Goal: Task Accomplishment & Management: Complete application form

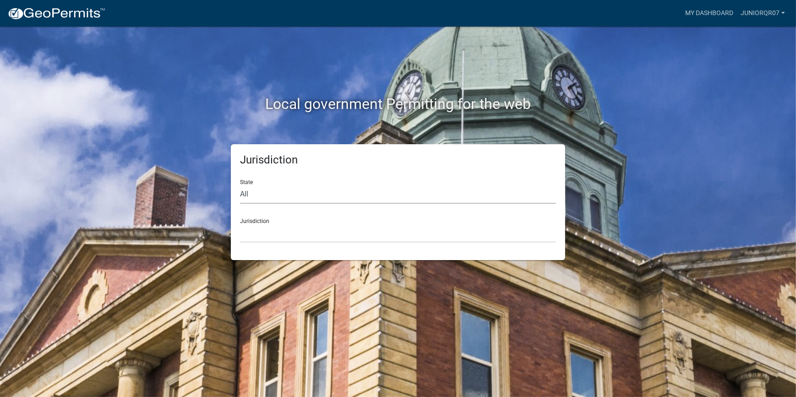
click at [255, 200] on select "All [US_STATE] [US_STATE] [US_STATE] [US_STATE] [US_STATE] [US_STATE] [US_STATE…" at bounding box center [398, 194] width 316 height 19
click at [273, 194] on select "All [US_STATE] [US_STATE] [US_STATE] [US_STATE] [US_STATE] [US_STATE] [US_STATE…" at bounding box center [398, 194] width 316 height 19
select select "[US_STATE]"
click at [240, 185] on select "All [US_STATE] [US_STATE] [US_STATE] [US_STATE] [US_STATE] [US_STATE] [US_STATE…" at bounding box center [398, 194] width 316 height 19
click at [290, 233] on select "[GEOGRAPHIC_DATA], [US_STATE] [GEOGRAPHIC_DATA], [US_STATE]" at bounding box center [398, 233] width 316 height 19
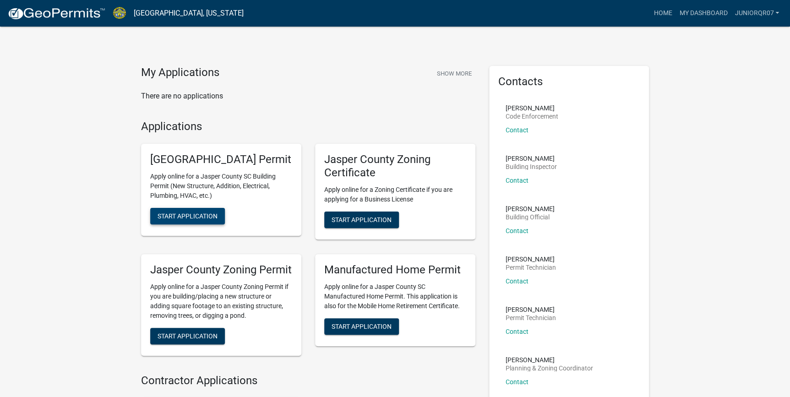
click at [180, 220] on span "Start Application" at bounding box center [188, 215] width 60 height 7
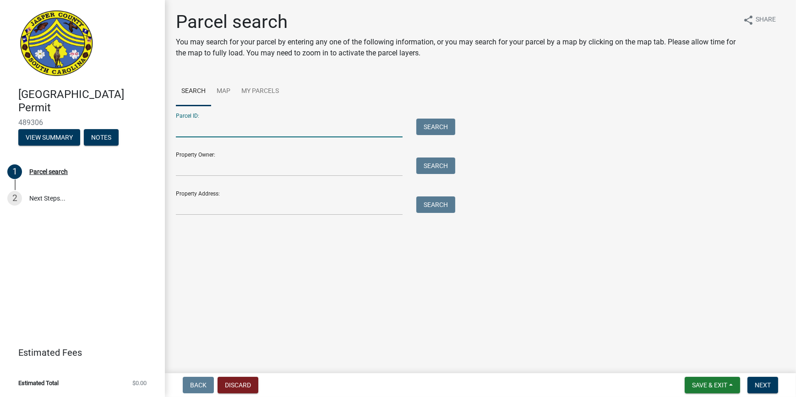
click at [235, 126] on input "Parcel ID:" at bounding box center [289, 128] width 227 height 19
paste input "[PHONE_NUMBER]"
type input "[PHONE_NUMBER]"
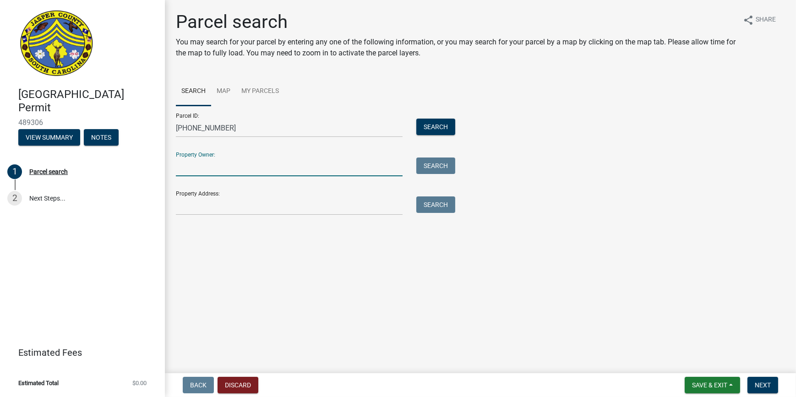
click at [235, 170] on input "Property Owner:" at bounding box center [289, 167] width 227 height 19
click at [433, 126] on button "Search" at bounding box center [435, 127] width 39 height 16
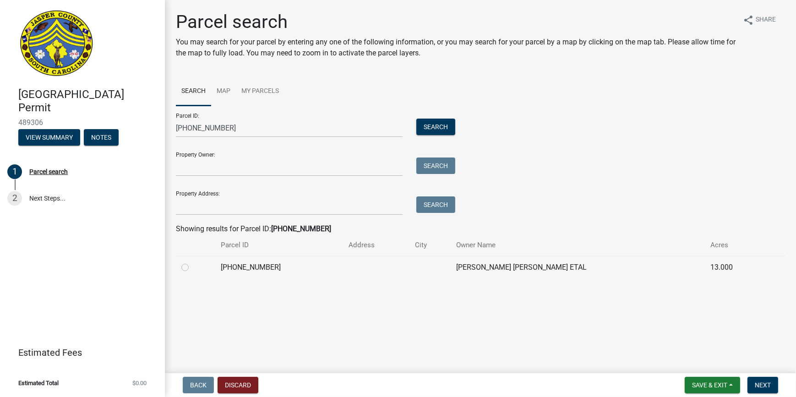
click at [243, 272] on td "[PHONE_NUMBER]" at bounding box center [279, 267] width 128 height 22
click at [192, 262] on label at bounding box center [192, 262] width 0 height 0
click at [192, 263] on input "radio" at bounding box center [195, 265] width 6 height 6
radio input "true"
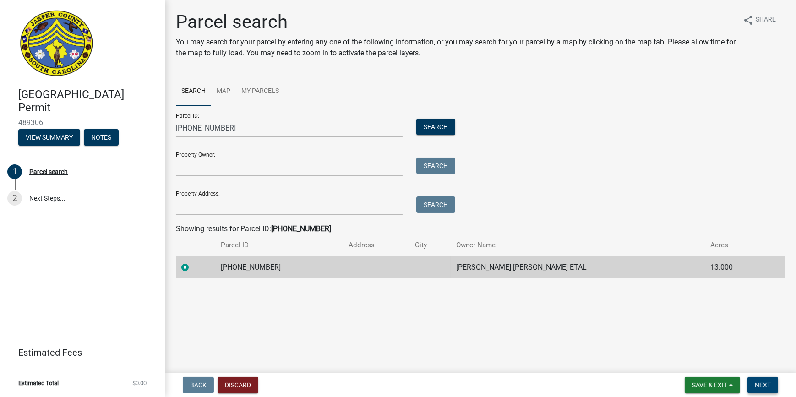
click at [770, 380] on button "Next" at bounding box center [762, 385] width 31 height 16
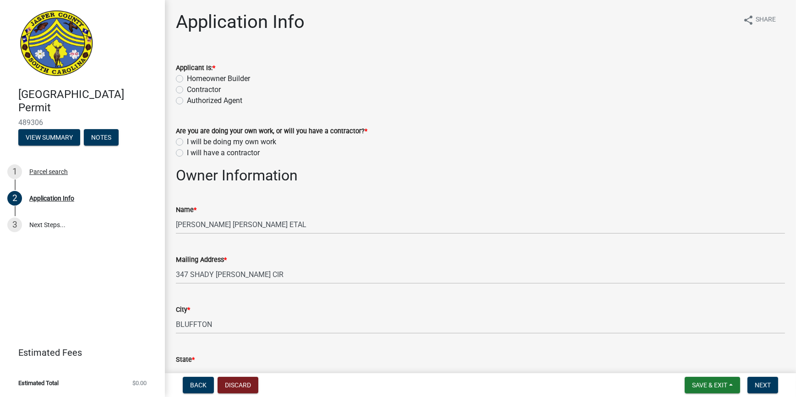
click at [185, 76] on div "Homeowner Builder" at bounding box center [480, 78] width 609 height 11
click at [170, 80] on div "Applicant Is: * Homeowner Builder Contractor Authorized Agent" at bounding box center [480, 78] width 623 height 55
click at [187, 77] on label "Homeowner Builder" at bounding box center [218, 78] width 63 height 11
click at [187, 77] on input "Homeowner Builder" at bounding box center [190, 76] width 6 height 6
radio input "true"
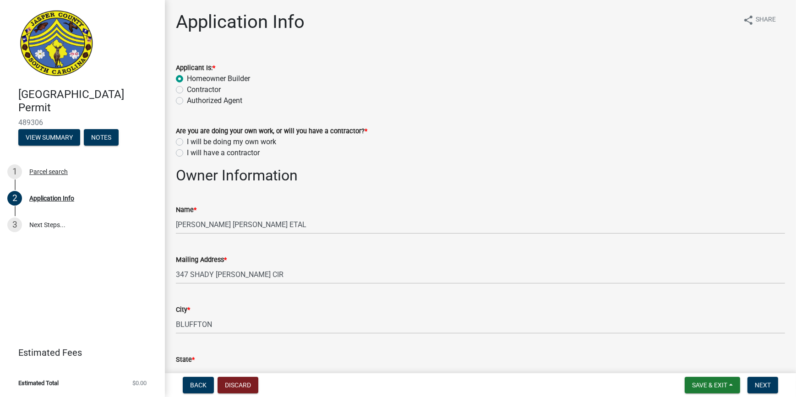
click at [189, 153] on label "I will have a contractor" at bounding box center [223, 152] width 73 height 11
click at [189, 153] on input "I will have a contractor" at bounding box center [190, 150] width 6 height 6
radio input "true"
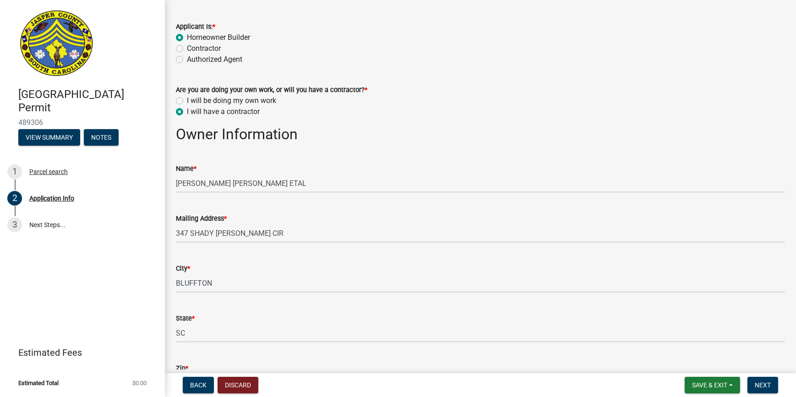
scroll to position [166, 0]
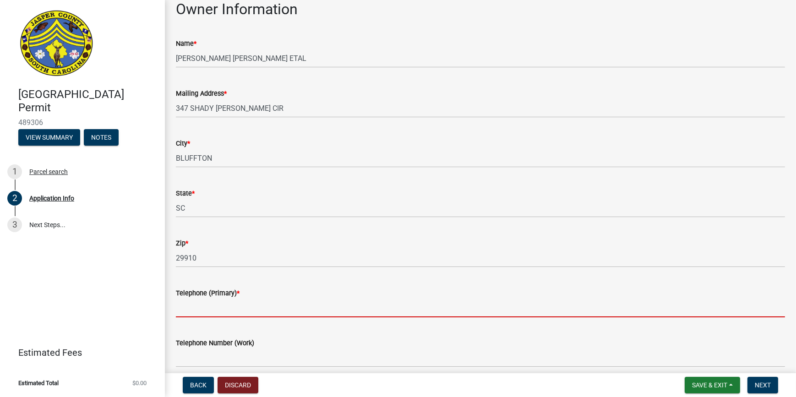
click at [251, 307] on input "Telephone (Primary) *" at bounding box center [480, 308] width 609 height 19
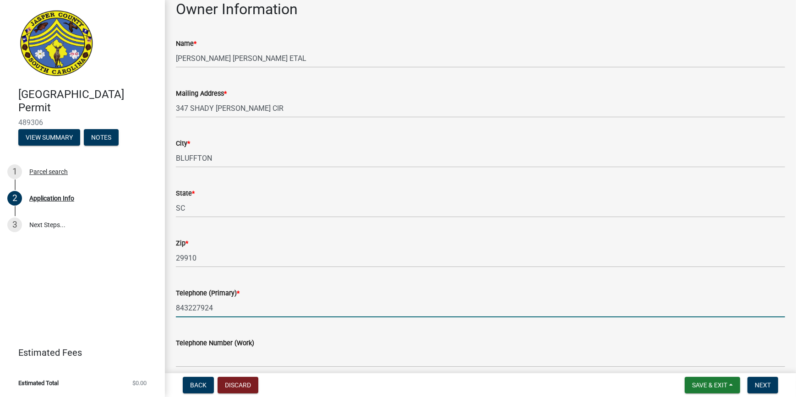
type input "8432279248"
type input "[EMAIL_ADDRESS][DOMAIN_NAME]"
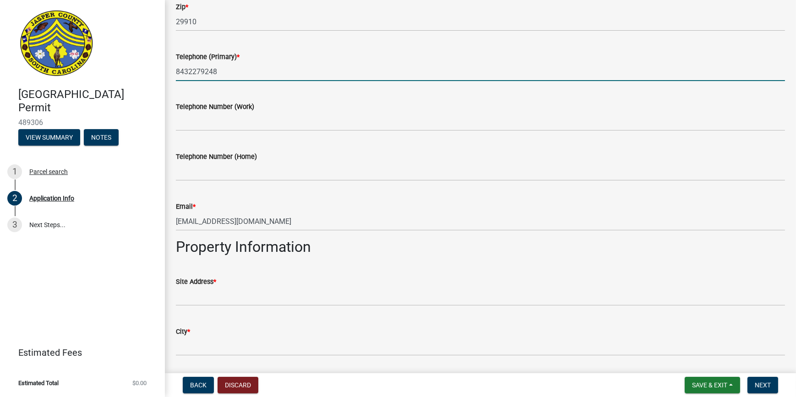
scroll to position [541, 0]
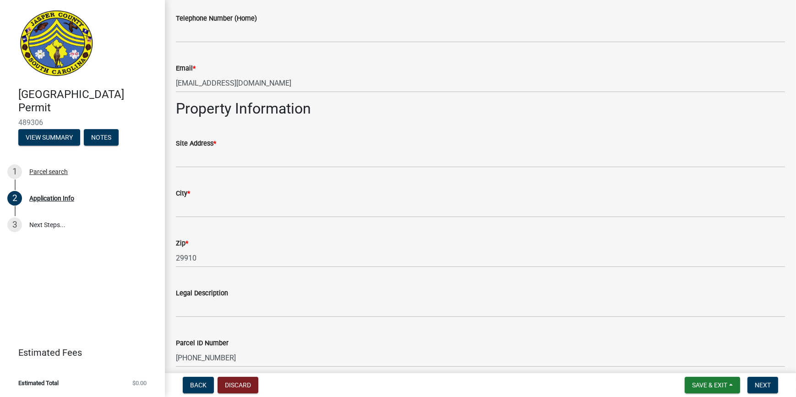
type input "8432279248"
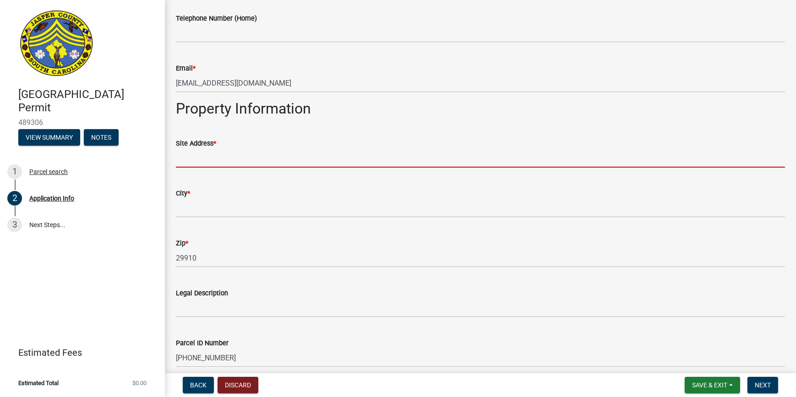
click at [231, 155] on input "Site Address *" at bounding box center [480, 158] width 609 height 19
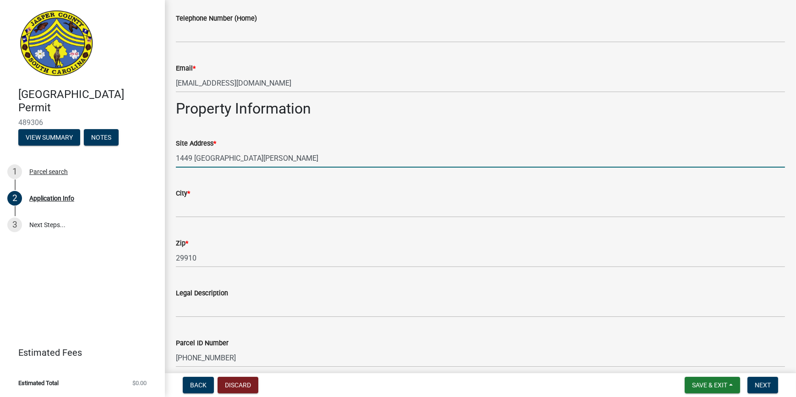
type input "1449 [GEOGRAPHIC_DATA][PERSON_NAME]"
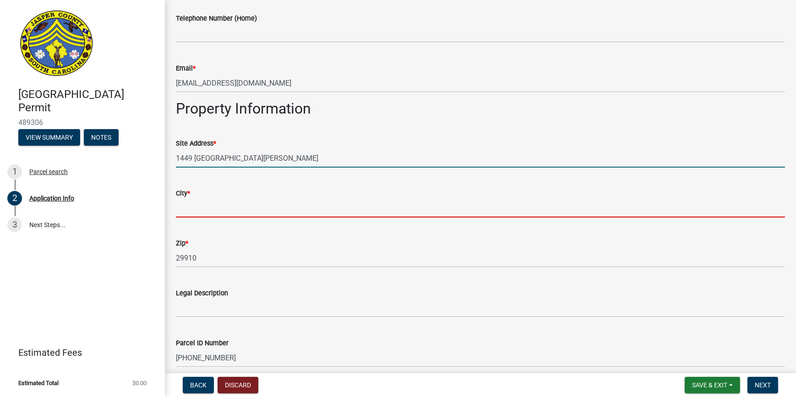
click at [237, 203] on input "City *" at bounding box center [480, 208] width 609 height 19
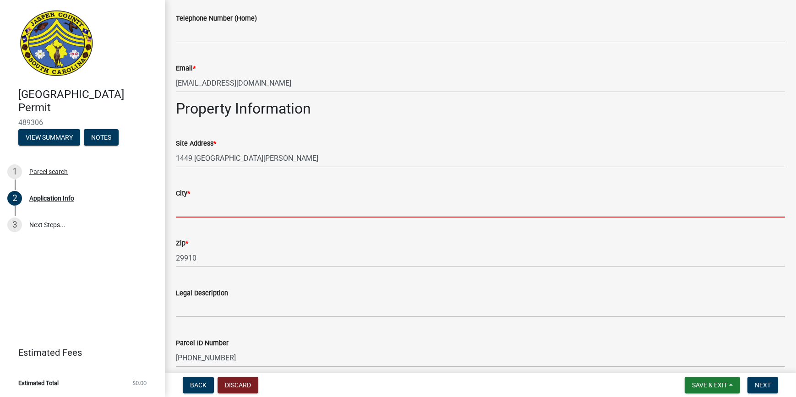
type input "Ridgeland"
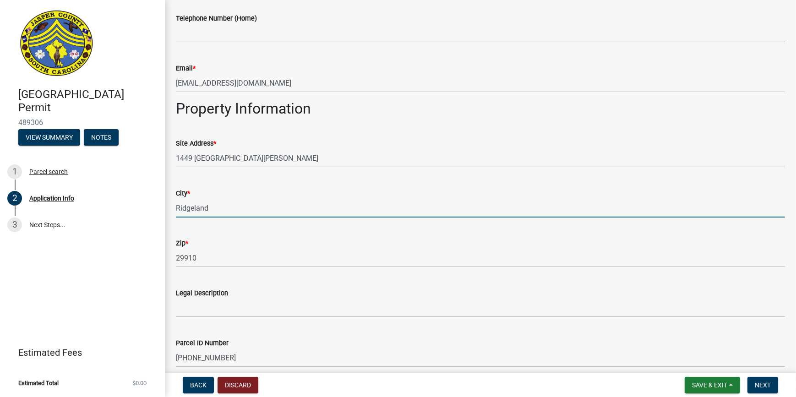
type input "13203"
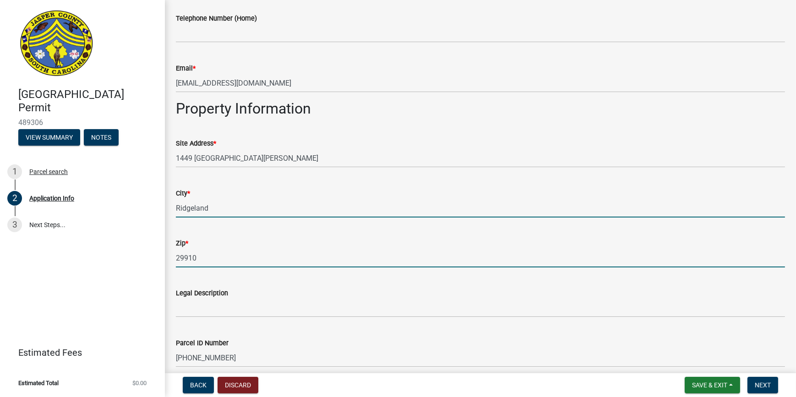
click at [208, 255] on input "29910" at bounding box center [480, 258] width 609 height 19
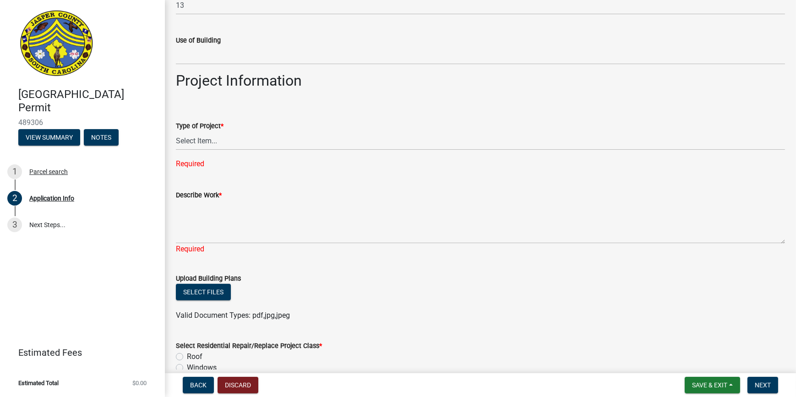
scroll to position [916, 0]
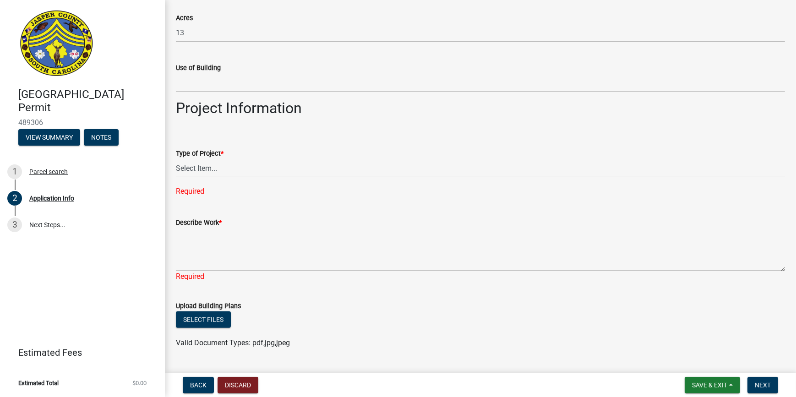
type input "29936"
click at [219, 170] on select "Select Item... Construction Trailer/Shipping Container Residential Demolition C…" at bounding box center [480, 168] width 609 height 19
click at [284, 103] on h2 "Project Information" at bounding box center [480, 107] width 609 height 17
click at [216, 170] on select "Select Item... Construction Trailer/Shipping Container Residential Demolition C…" at bounding box center [480, 168] width 609 height 19
click at [238, 142] on form "Type of Project * Select Item... Construction Trailer/Shipping Container Reside…" at bounding box center [480, 157] width 609 height 41
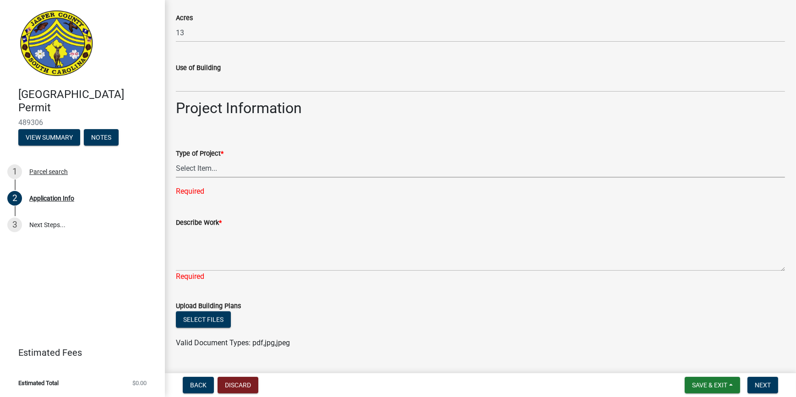
click at [222, 167] on select "Select Item... Construction Trailer/Shipping Container Residential Demolition C…" at bounding box center [480, 168] width 609 height 19
click at [176, 159] on select "Select Item... Construction Trailer/Shipping Container Residential Demolition C…" at bounding box center [480, 168] width 609 height 19
select select "83a29df9-b3ca-487b-b3ec-56d88b03b1fe"
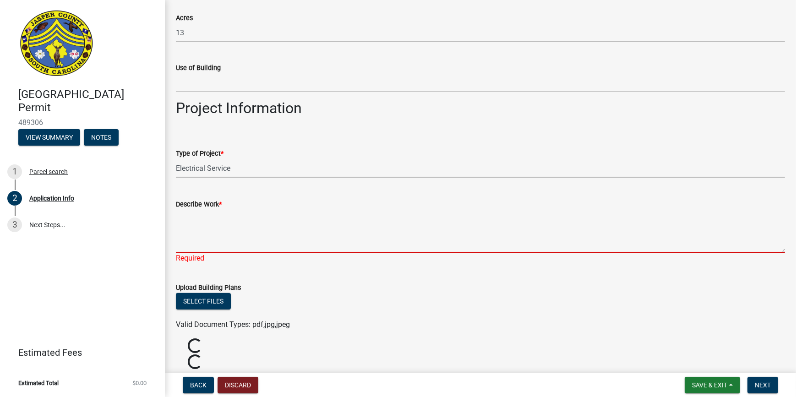
click at [223, 245] on textarea "Describe Work *" at bounding box center [480, 231] width 609 height 43
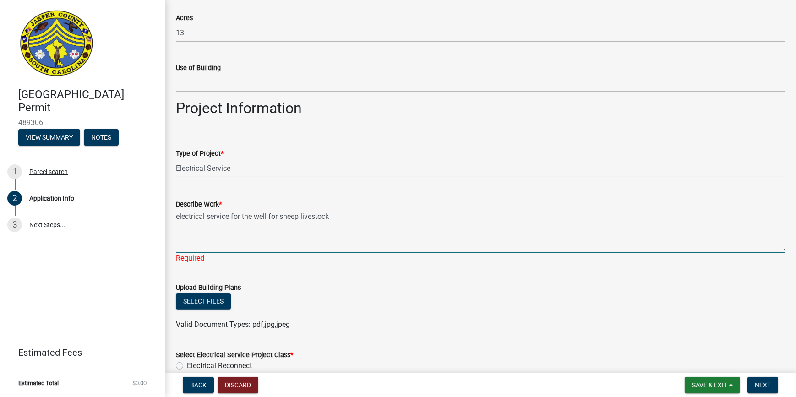
scroll to position [1040, 0]
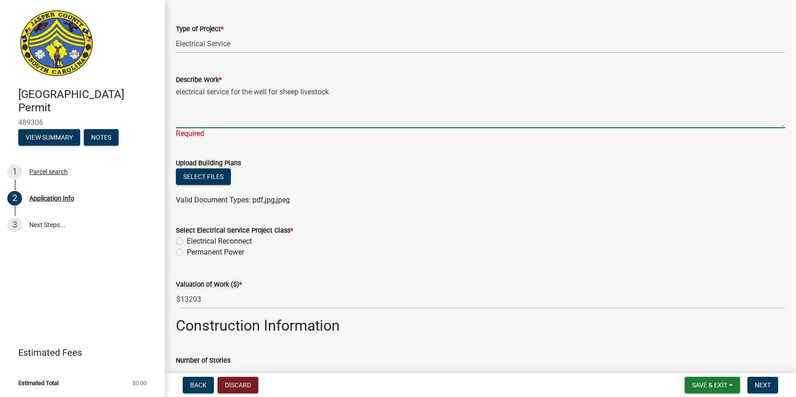
type textarea "electrical service for the well for sheep livestock"
click at [188, 253] on wm-data-entity-input "Select Electrical Service Project Class * Electrical Reconnect Permanent Power" at bounding box center [480, 240] width 609 height 52
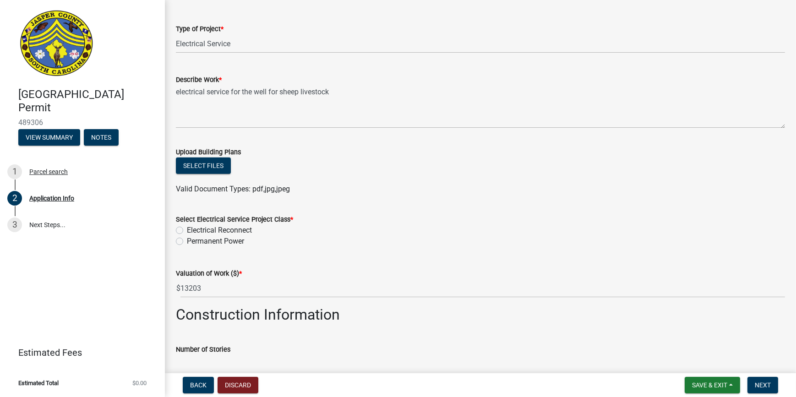
click at [174, 239] on div "Select Electrical Service Project Class * Electrical Reconnect Permanent Power" at bounding box center [480, 225] width 623 height 44
click at [187, 237] on label "Permanent Power" at bounding box center [215, 241] width 57 height 11
click at [187, 237] on input "Permanent Power" at bounding box center [190, 239] width 6 height 6
radio input "true"
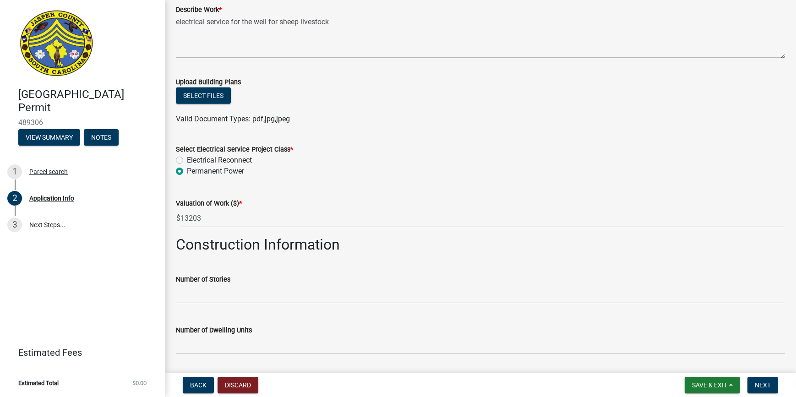
scroll to position [1124, 0]
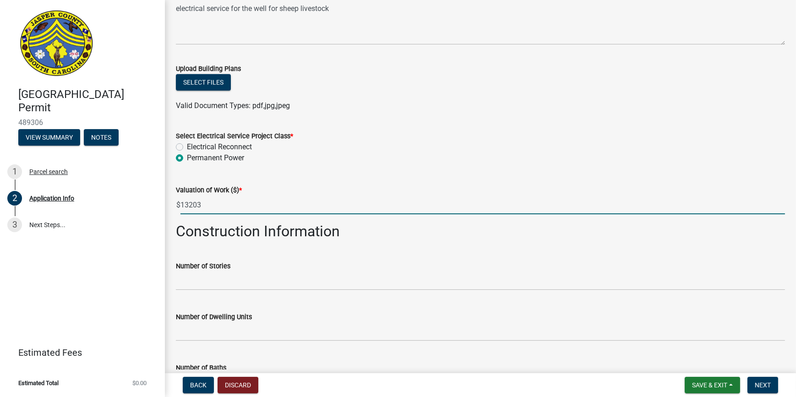
click at [228, 201] on input "13203" at bounding box center [482, 205] width 604 height 19
type input "1"
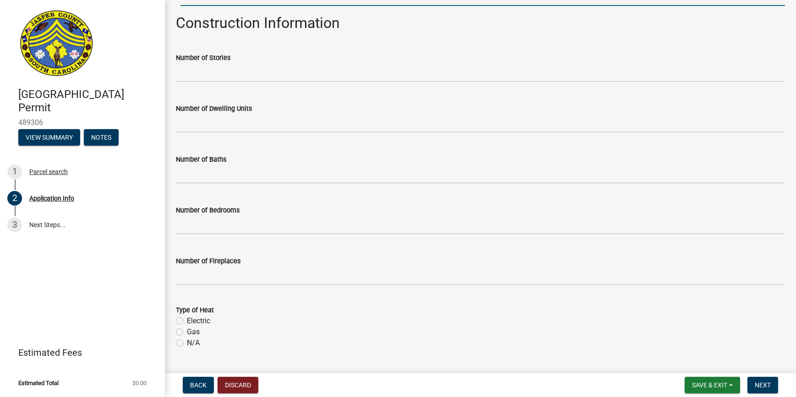
scroll to position [1454, 0]
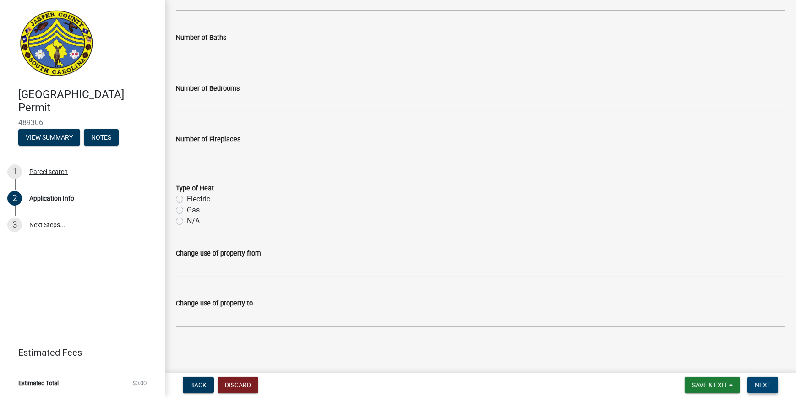
type input "500"
click at [761, 380] on button "Next" at bounding box center [762, 385] width 31 height 16
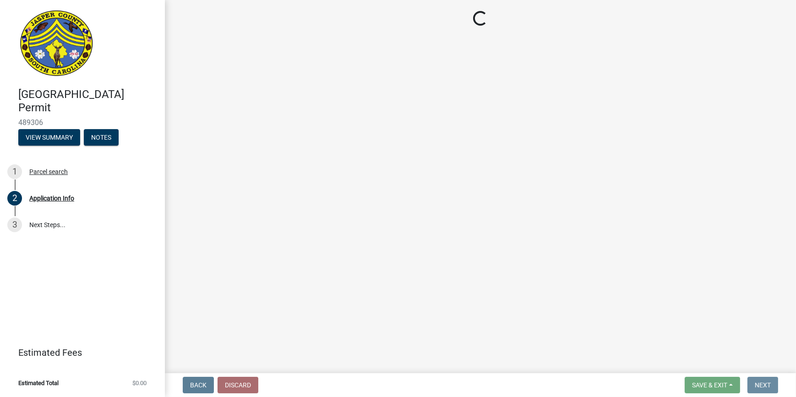
scroll to position [0, 0]
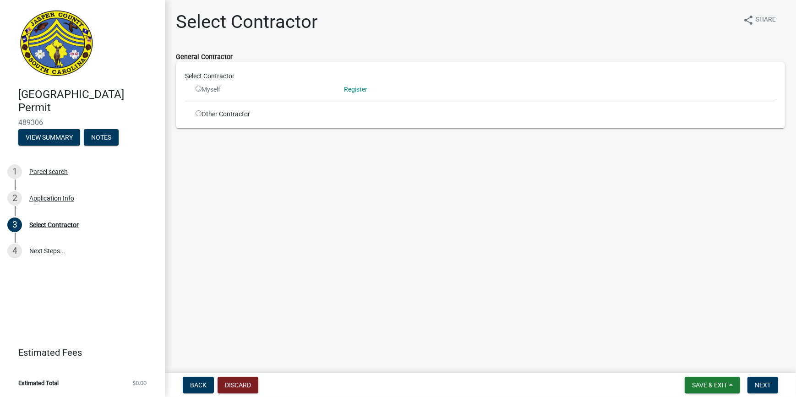
click at [197, 112] on input "radio" at bounding box center [199, 113] width 6 height 6
radio input "true"
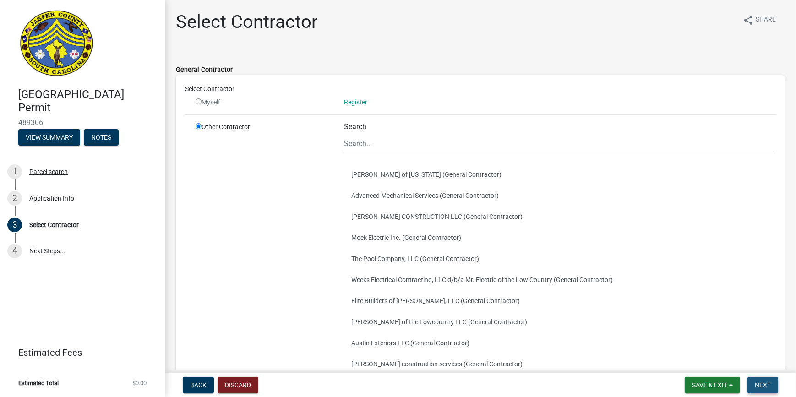
click at [755, 382] on span "Next" at bounding box center [763, 384] width 16 height 7
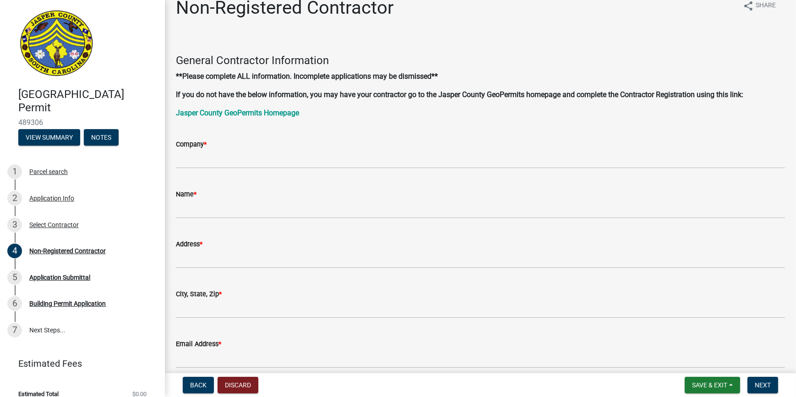
scroll to position [12, 0]
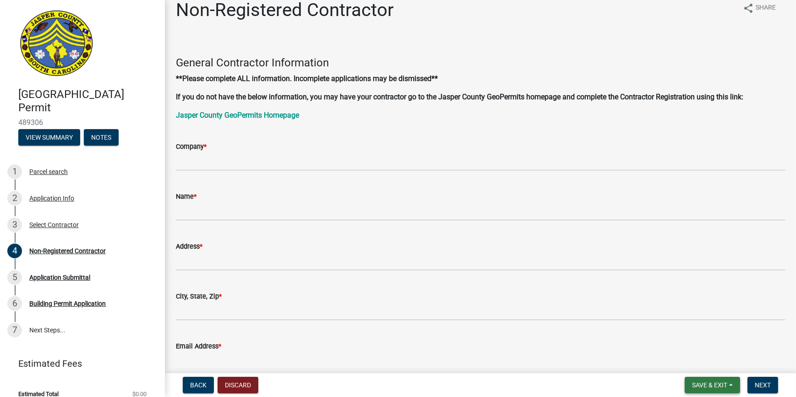
click at [714, 389] on span "Save & Exit" at bounding box center [709, 384] width 35 height 7
click at [697, 359] on button "Save & Exit" at bounding box center [703, 361] width 73 height 22
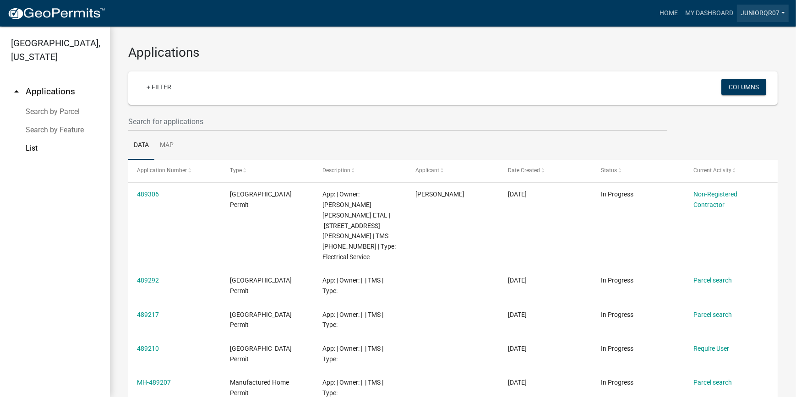
click at [775, 11] on link "Juniorqr07" at bounding box center [763, 13] width 52 height 17
click at [746, 69] on link "Logout" at bounding box center [751, 67] width 73 height 22
